Goal: Check status: Check status

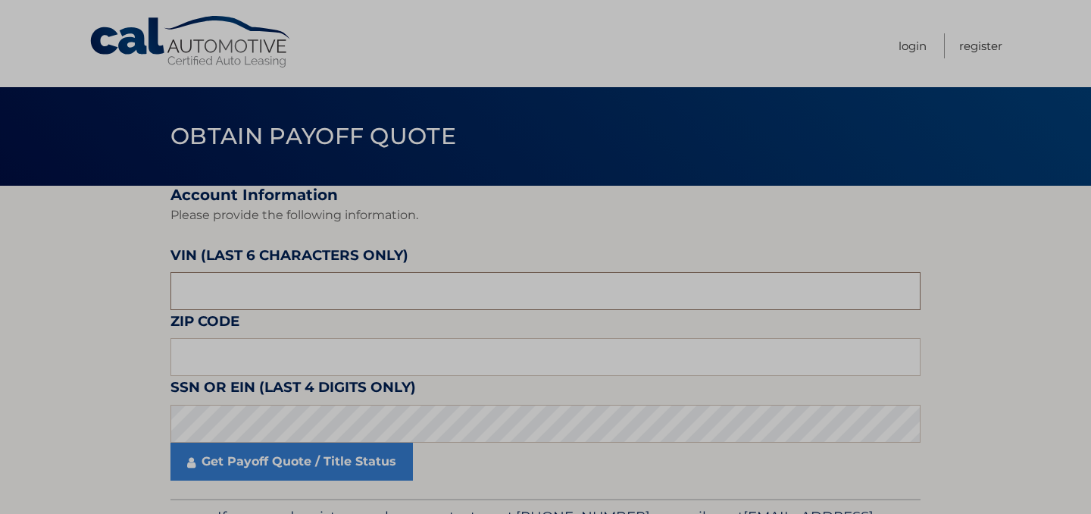
click at [299, 287] on input "text" at bounding box center [545, 291] width 750 height 38
type input "584999"
click at [296, 339] on input "text" at bounding box center [545, 357] width 750 height 38
click at [296, 352] on input "text" at bounding box center [545, 357] width 750 height 38
type input "2"
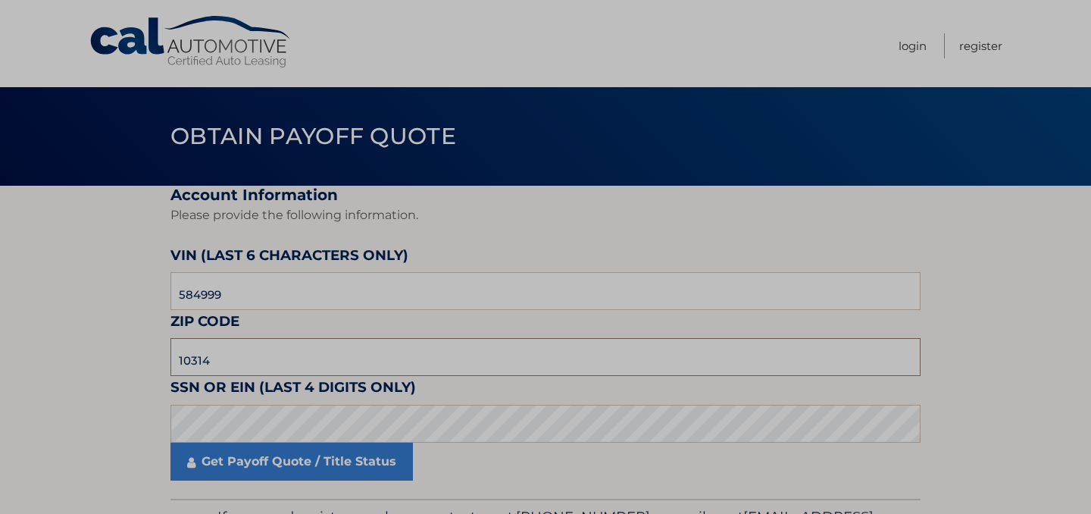
type input "10314"
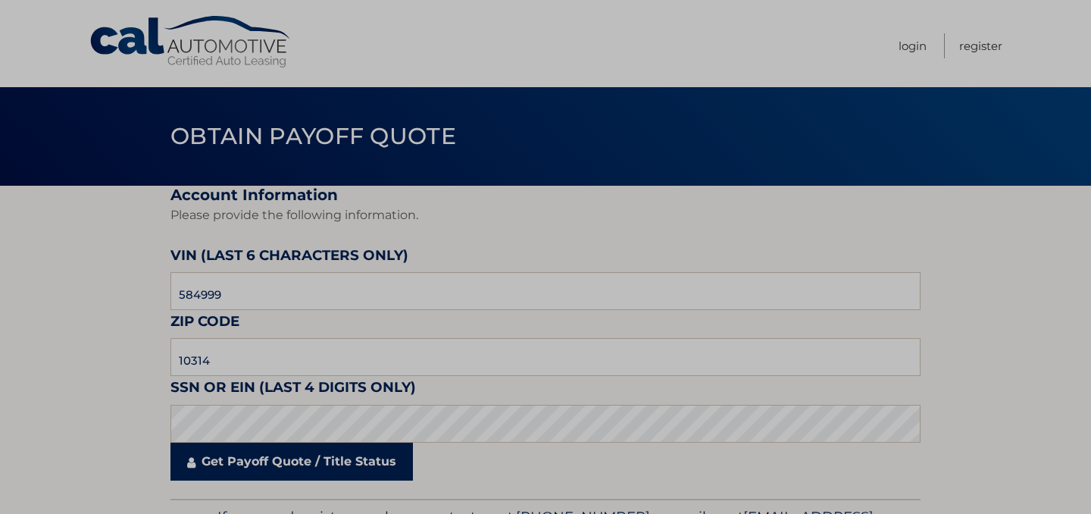
click at [199, 463] on link "Get Payoff Quote / Title Status" at bounding box center [291, 461] width 242 height 38
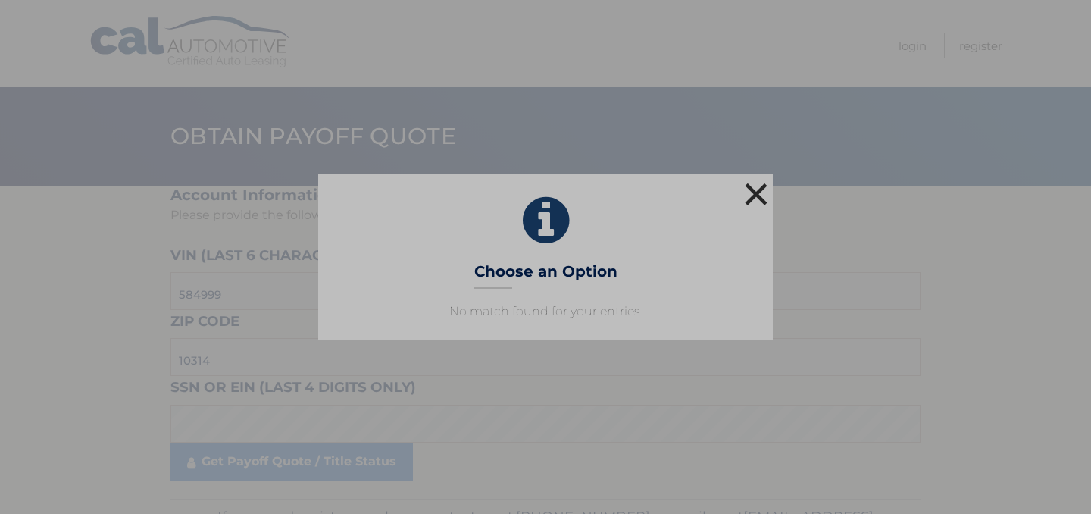
click at [764, 188] on button "×" at bounding box center [756, 194] width 30 height 30
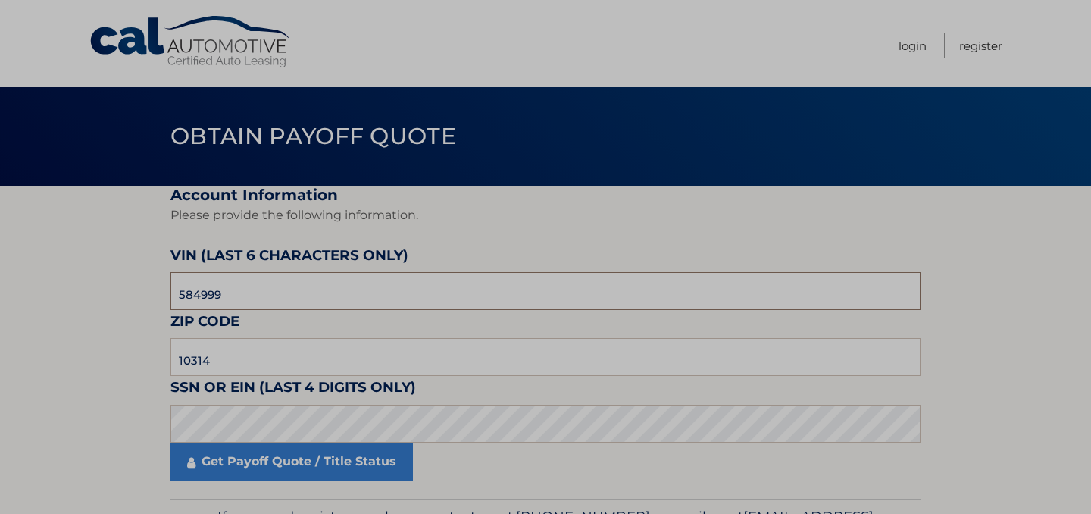
click at [289, 301] on input "584999" at bounding box center [545, 291] width 750 height 38
type input "171394"
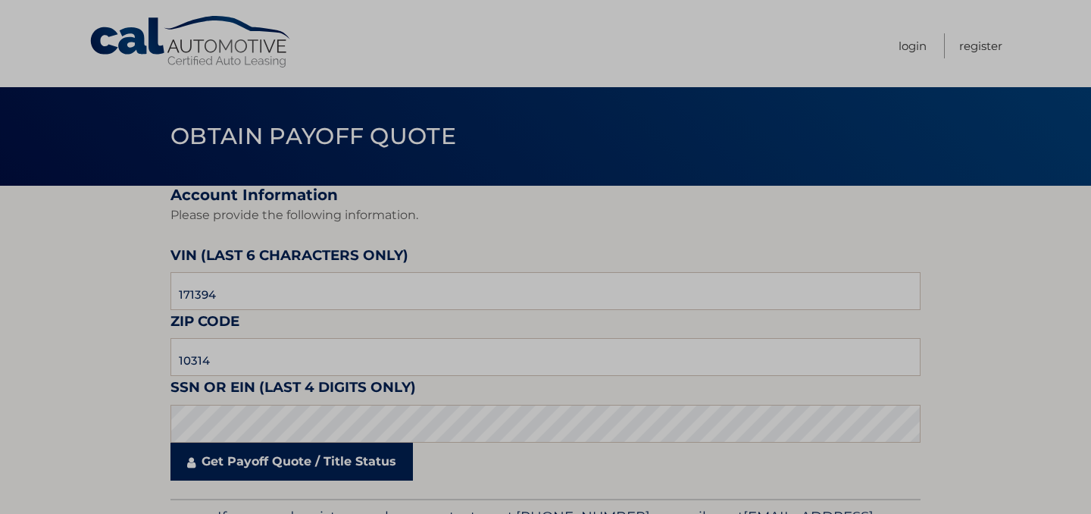
click at [285, 463] on link "Get Payoff Quote / Title Status" at bounding box center [291, 461] width 242 height 38
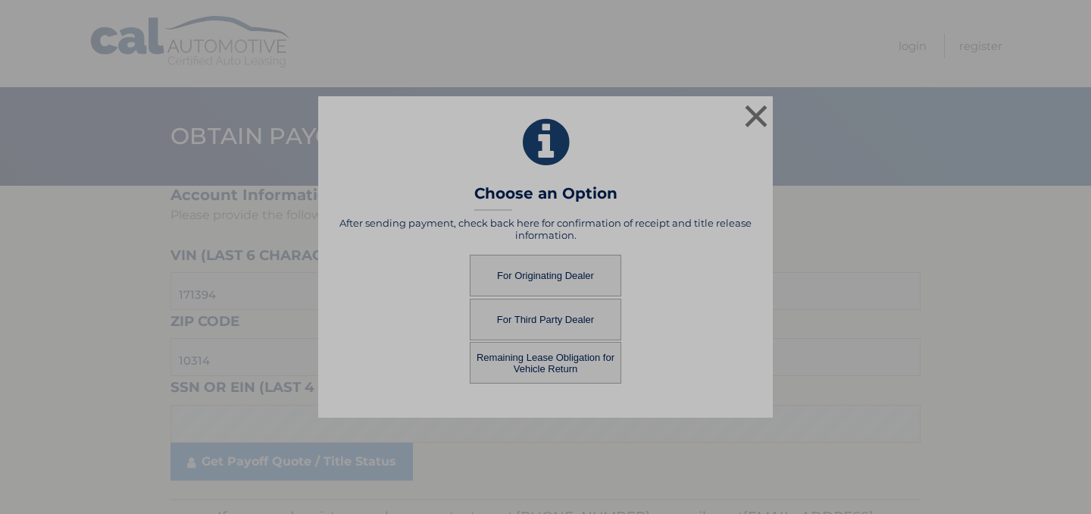
click at [548, 283] on button "For Originating Dealer" at bounding box center [546, 276] width 152 height 42
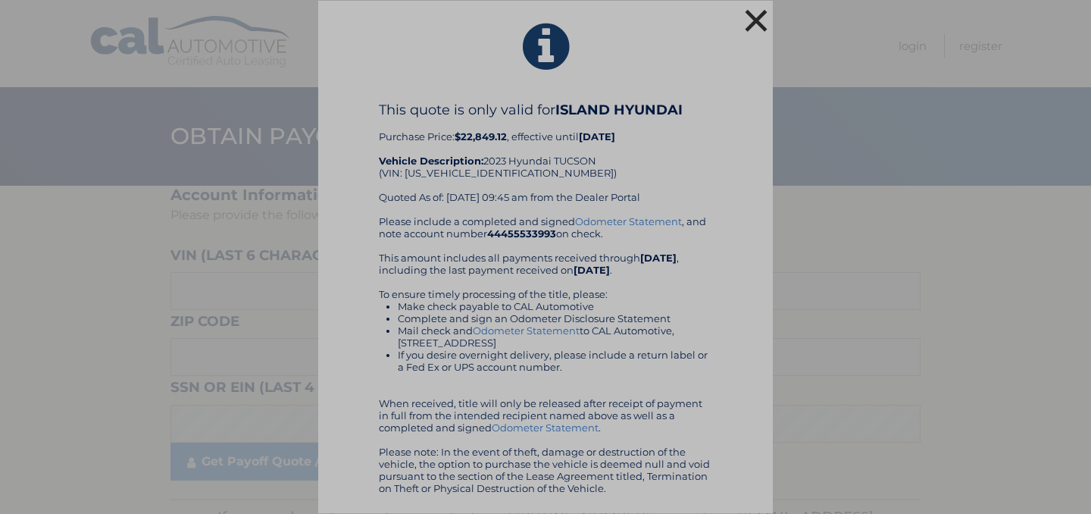
click at [754, 6] on button "×" at bounding box center [756, 20] width 30 height 30
